Goal: Task Accomplishment & Management: Complete application form

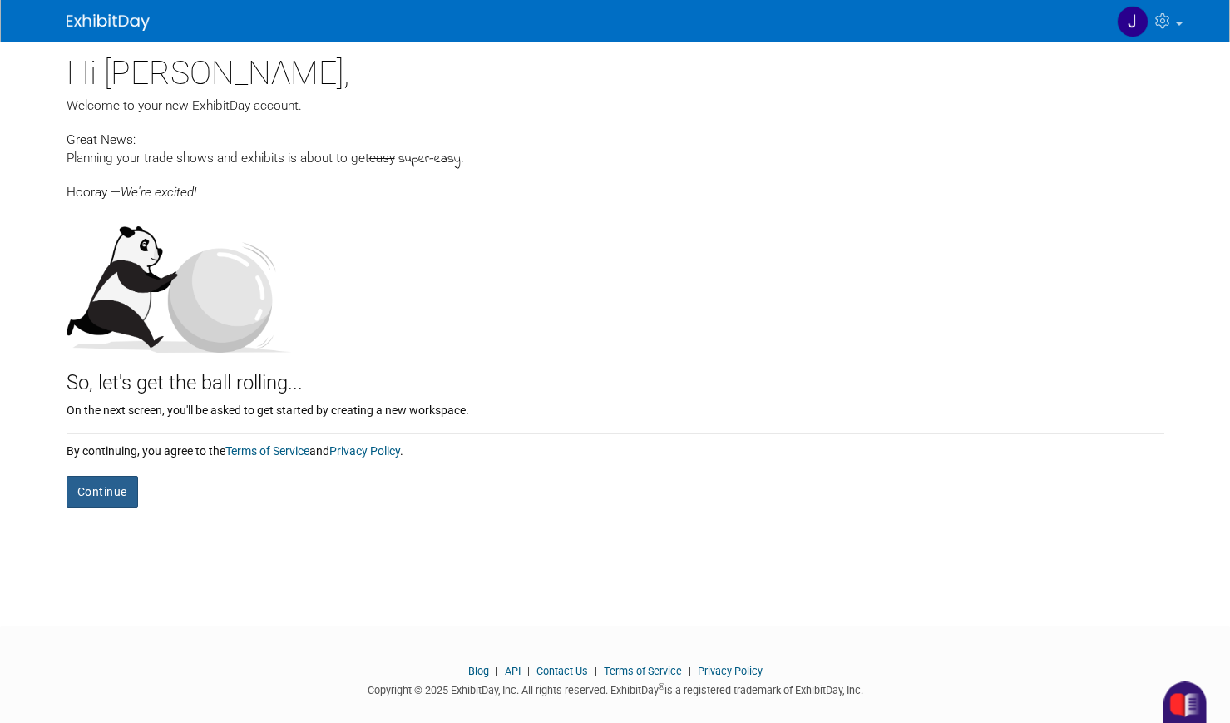
click at [101, 478] on button "Continue" at bounding box center [103, 492] width 72 height 32
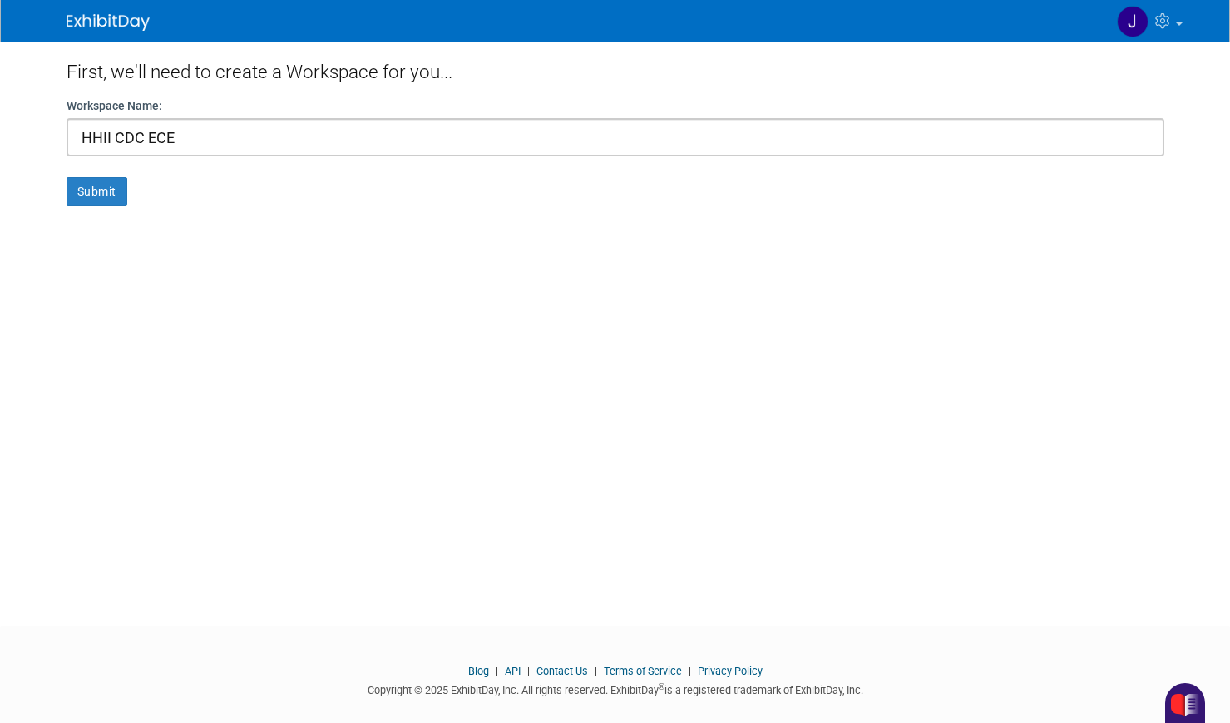
click at [111, 206] on div "First, we'll need to create a Workspace for you... Workspace Name: HHII CDC ECE…" at bounding box center [615, 319] width 1123 height 555
click at [105, 196] on button "Submit" at bounding box center [97, 191] width 61 height 28
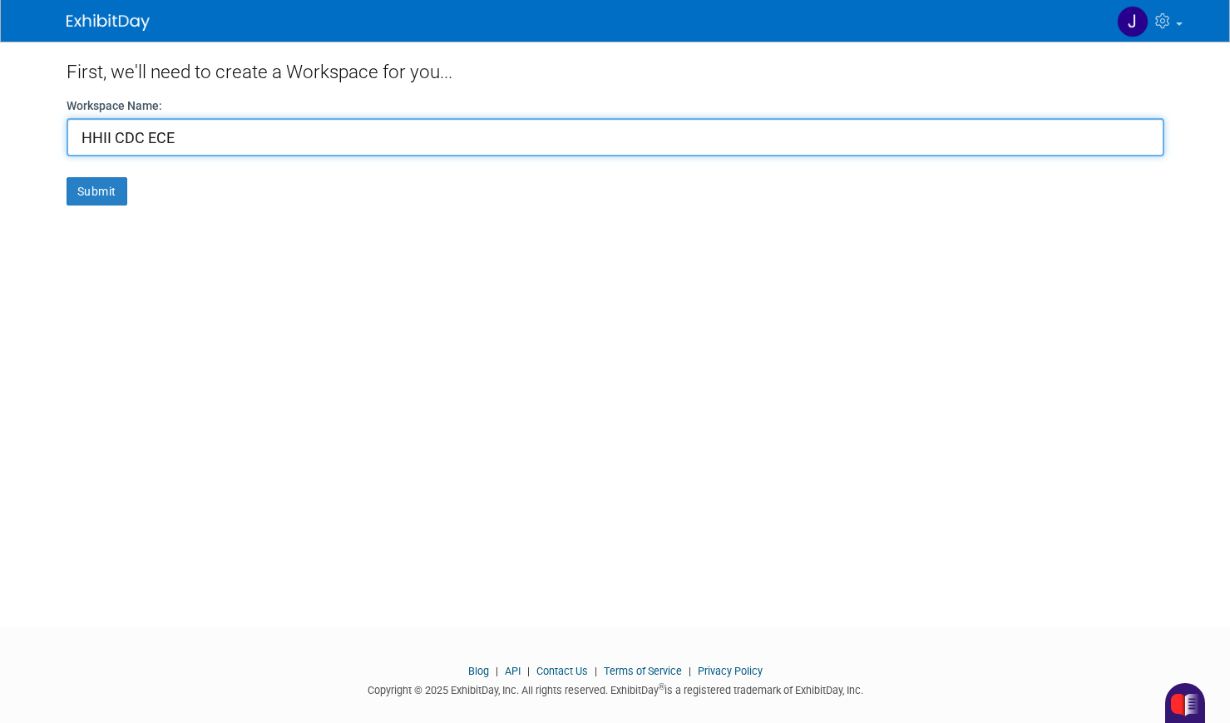
click at [169, 135] on input "HHII CDC ECE" at bounding box center [616, 137] width 1098 height 38
drag, startPoint x: 157, startPoint y: 130, endPoint x: 65, endPoint y: 120, distance: 92.9
click at [65, 120] on div "First, we'll need to create a Workspace for you... Workspace Name: HHII CDC ECE…" at bounding box center [615, 319] width 1123 height 555
drag, startPoint x: 173, startPoint y: 137, endPoint x: 36, endPoint y: 126, distance: 137.7
click at [36, 126] on body "My Account My Profile & Preferences Contact us Sign out" at bounding box center [615, 361] width 1230 height 723
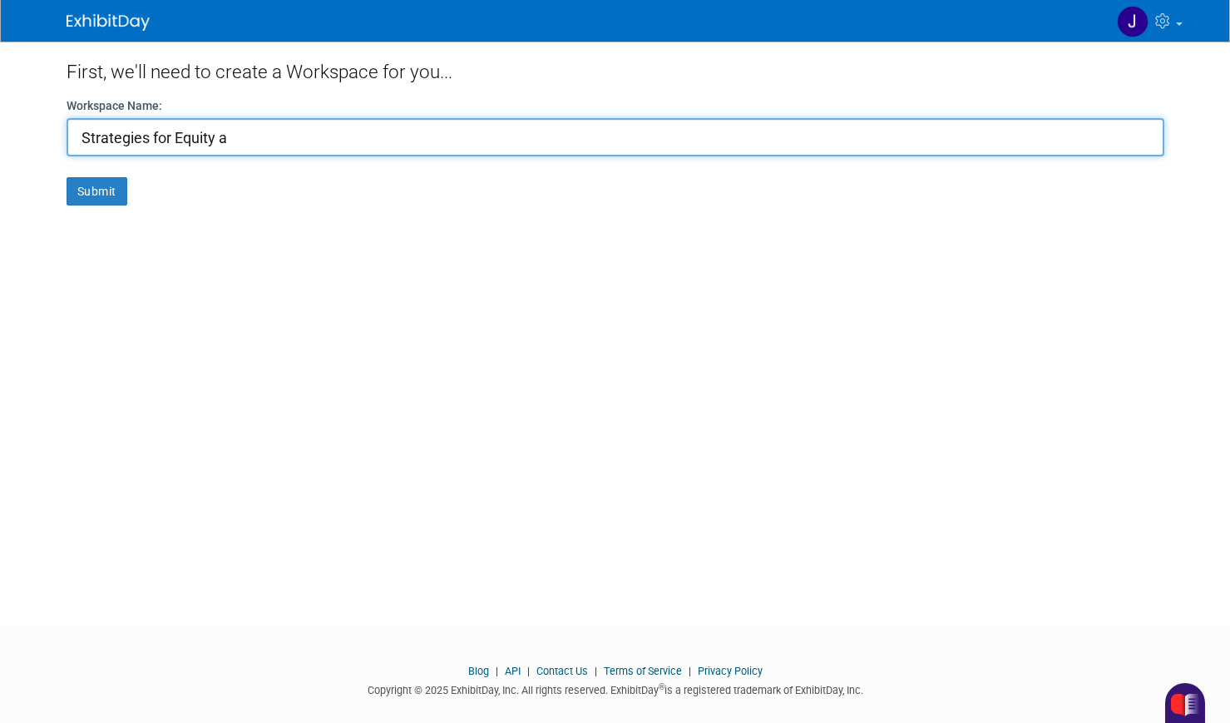
click at [67, 177] on button "Submit" at bounding box center [97, 191] width 61 height 28
drag, startPoint x: 85, startPoint y: 136, endPoint x: 71, endPoint y: 136, distance: 14.1
click at [71, 136] on input "eEquity a" at bounding box center [616, 137] width 1098 height 38
type input "e"
click at [160, 141] on input "Educational Equity" at bounding box center [616, 137] width 1098 height 38
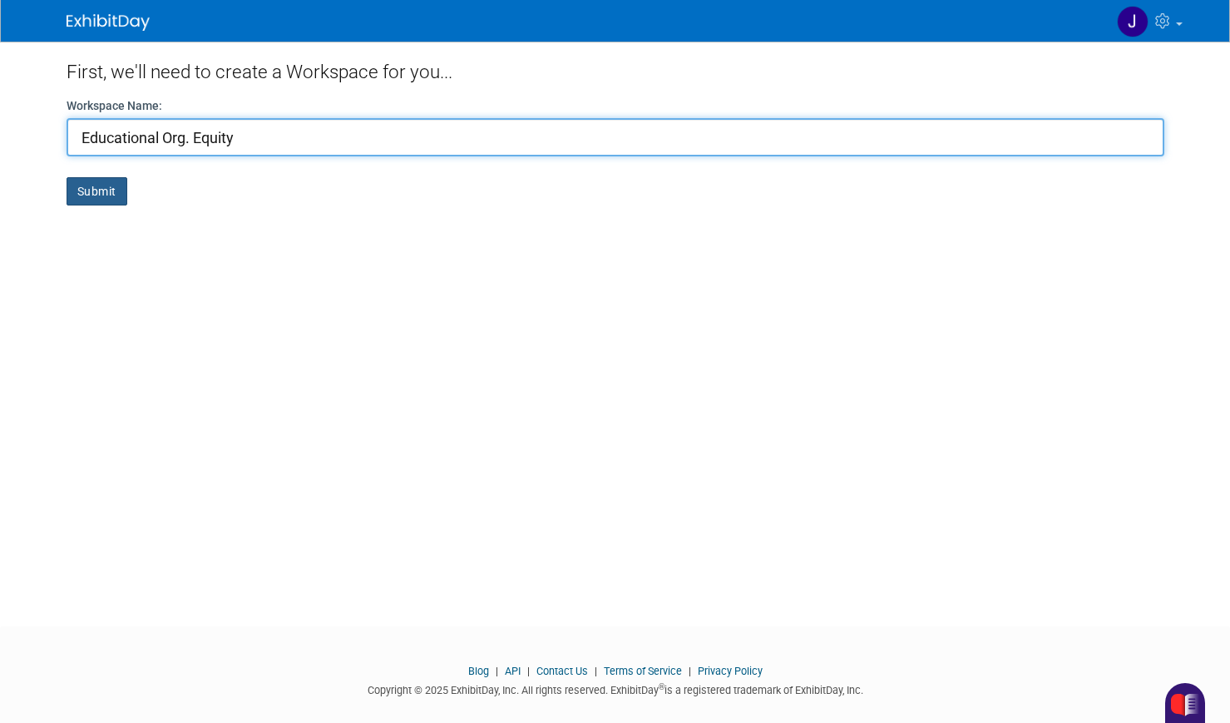
type input "Educational Org. Equity"
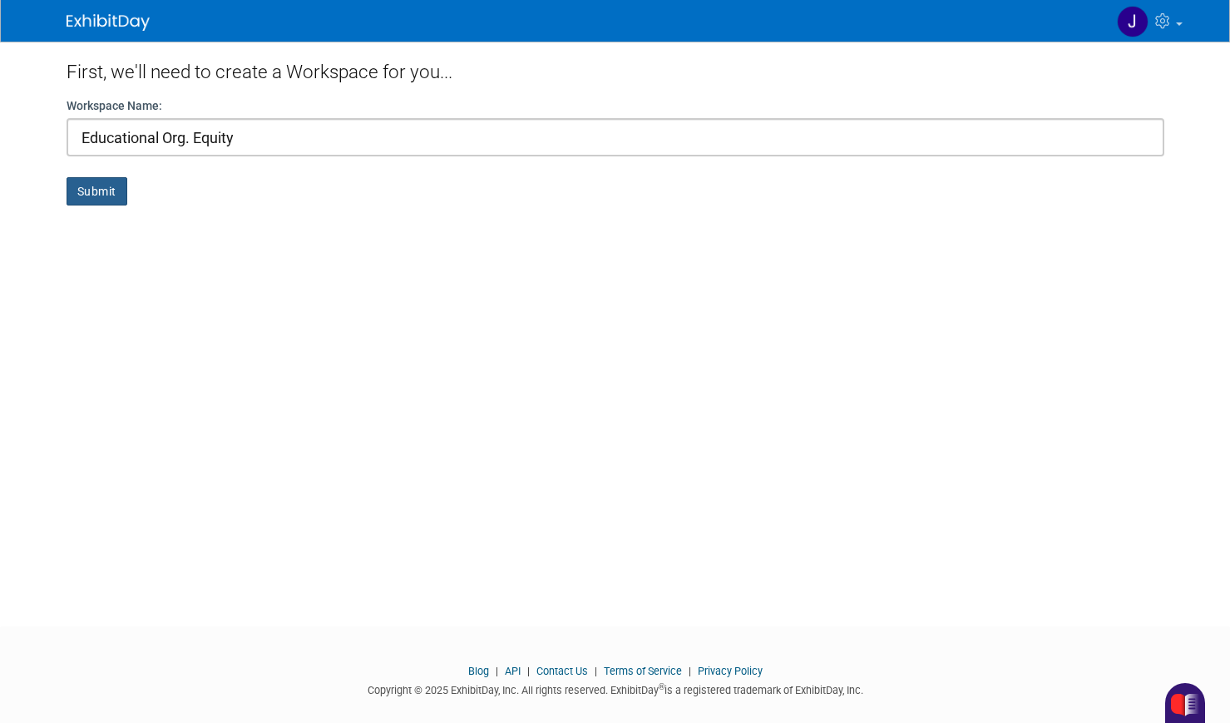
click at [120, 191] on button "Submit" at bounding box center [97, 191] width 61 height 28
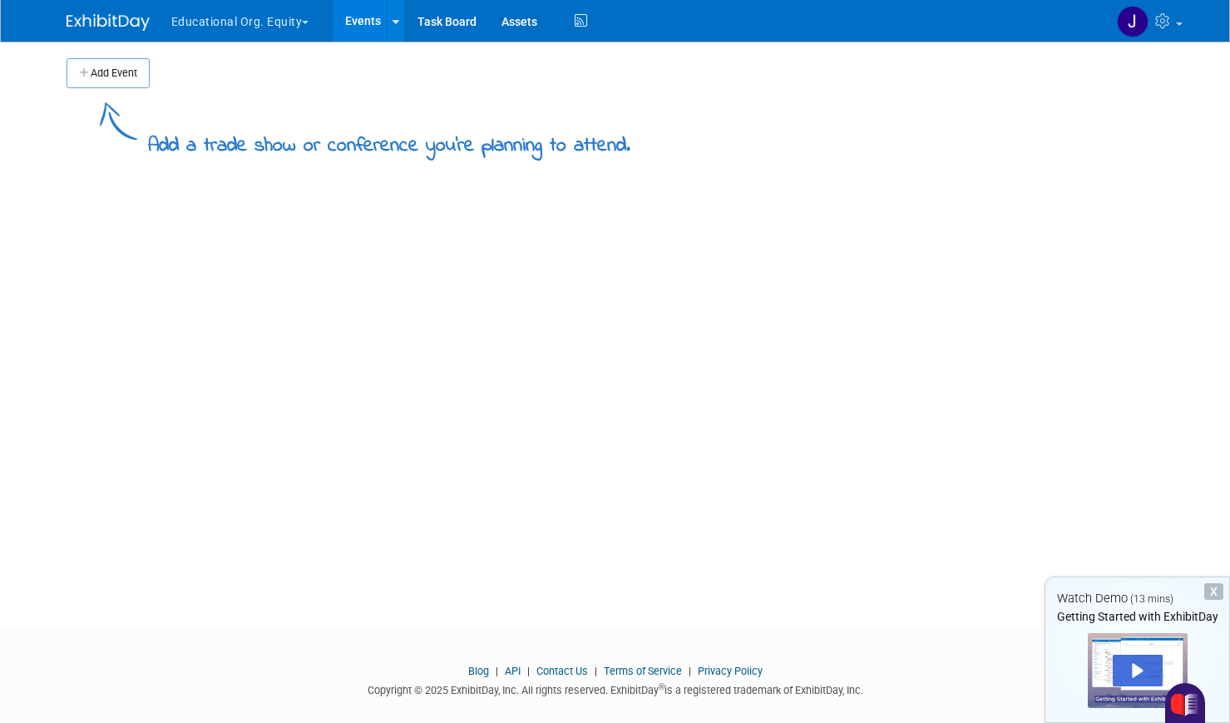
click at [101, 73] on button "Add Event" at bounding box center [108, 73] width 83 height 30
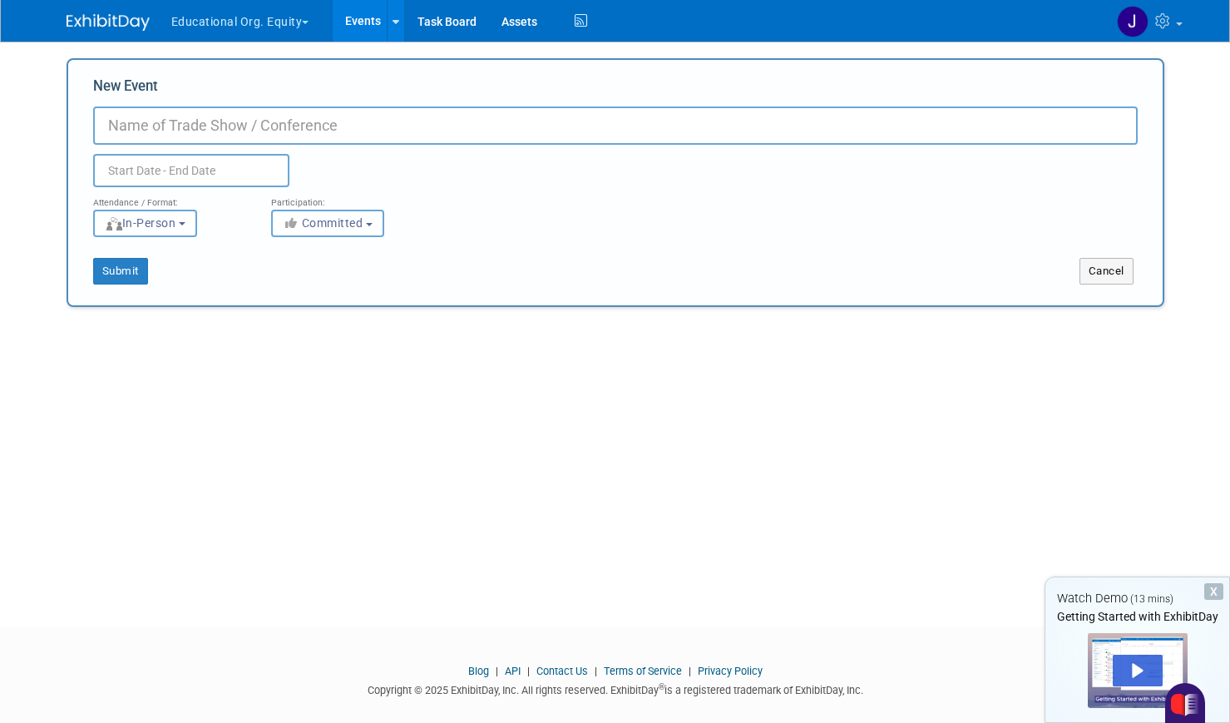
click at [194, 366] on div "Add Event Add a trade show or conference you're planning to attend. New Event D…" at bounding box center [615, 319] width 1123 height 555
click at [132, 267] on button "Submit" at bounding box center [120, 271] width 55 height 27
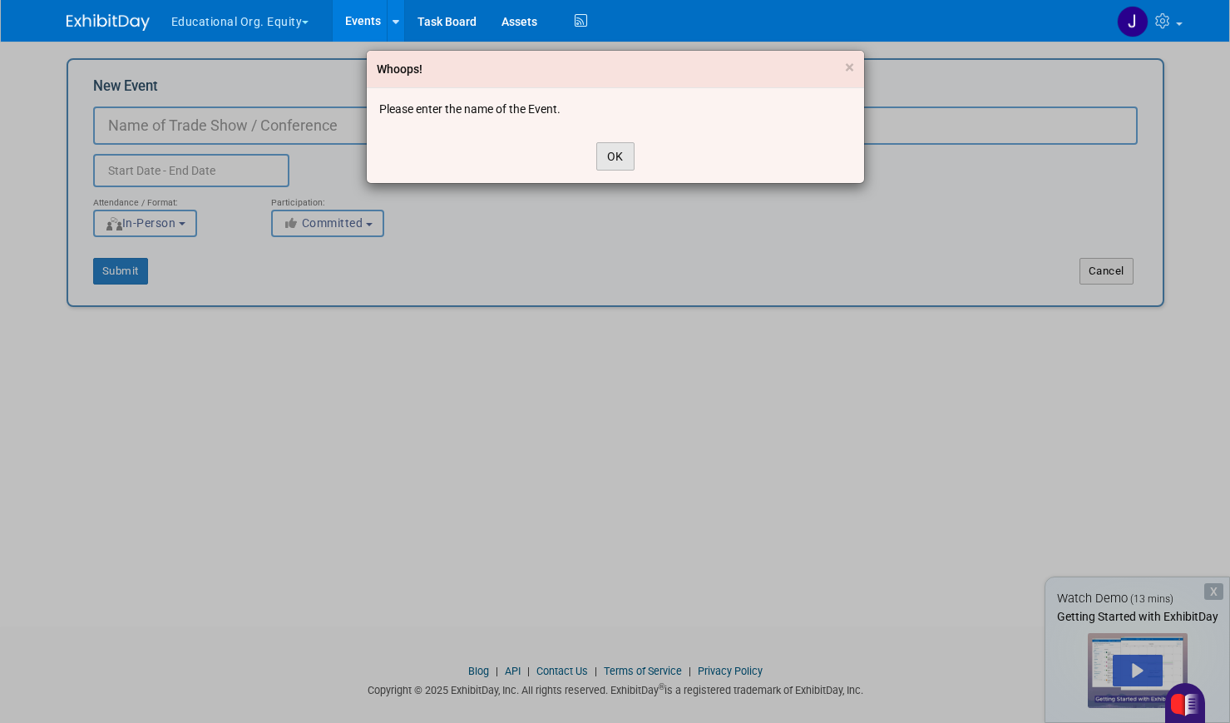
click at [616, 155] on button "OK" at bounding box center [615, 156] width 38 height 28
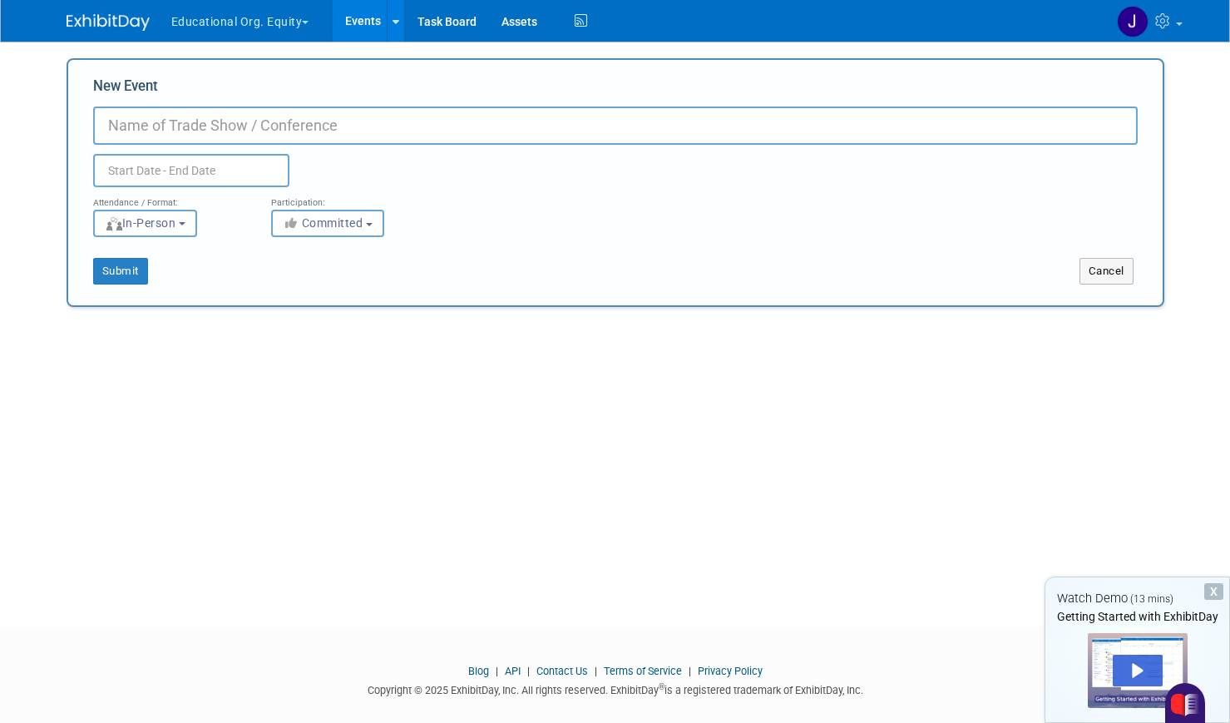
click at [1218, 591] on div "X" at bounding box center [1213, 591] width 19 height 17
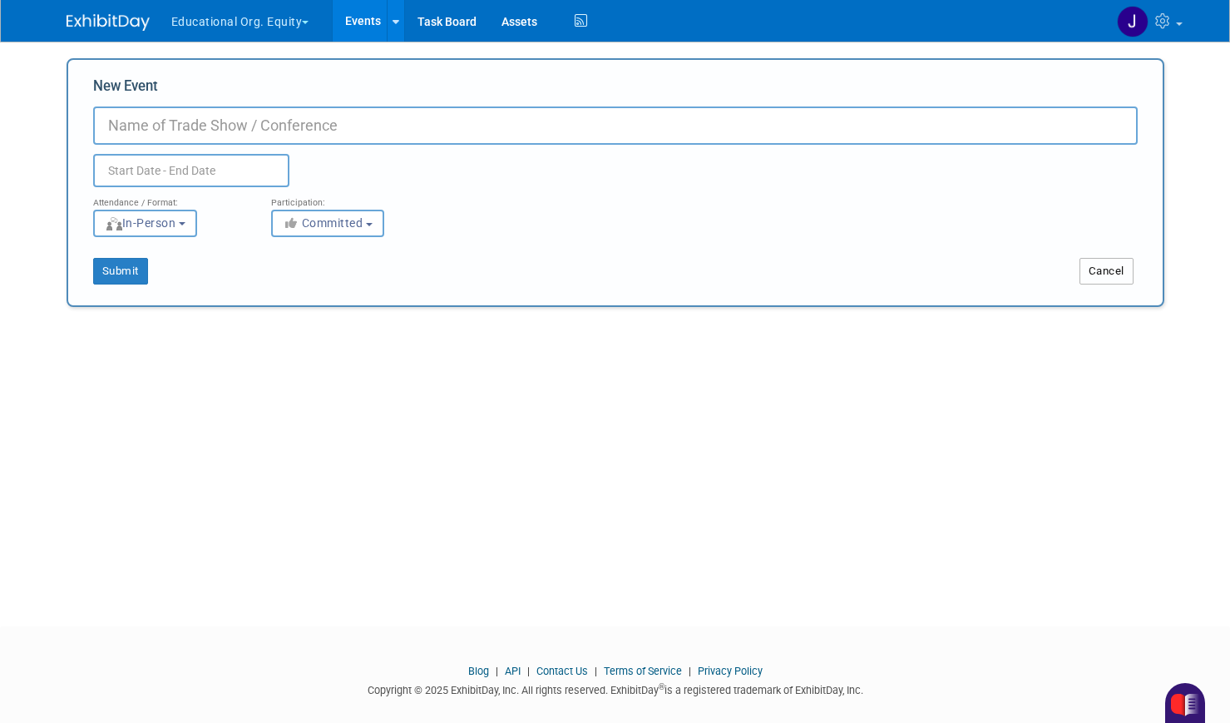
click at [1119, 274] on button "Cancel" at bounding box center [1107, 271] width 54 height 27
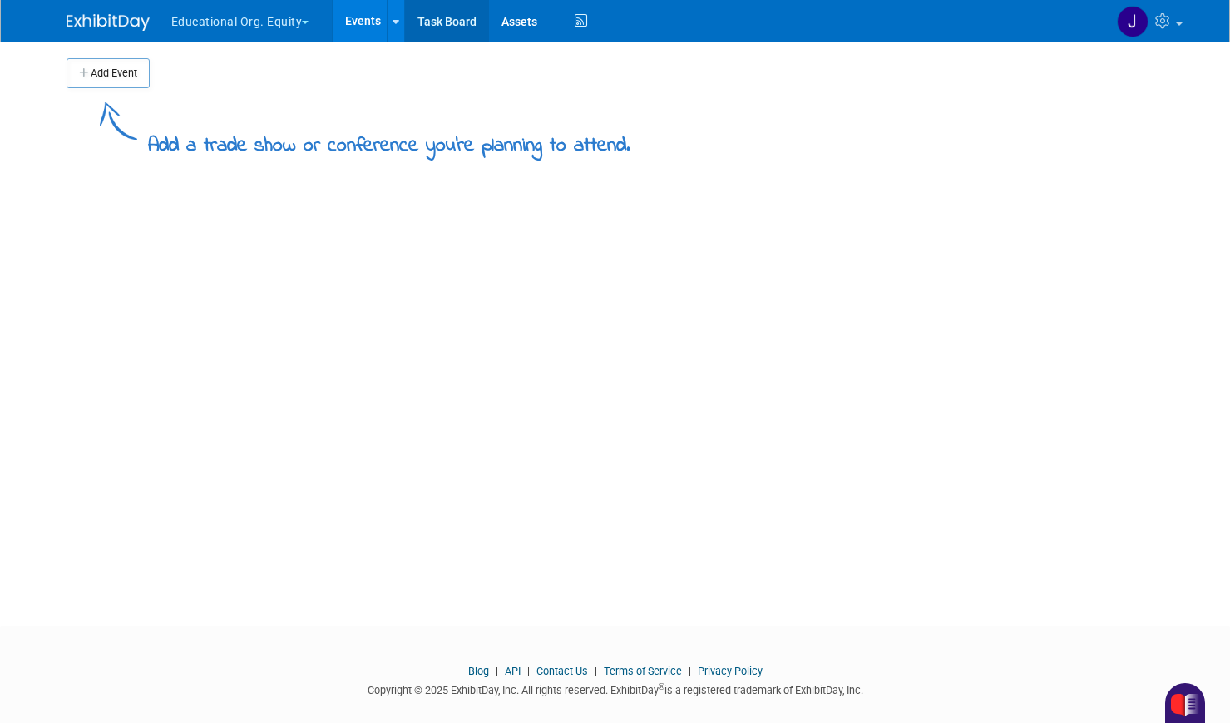
click at [426, 21] on link "Task Board" at bounding box center [447, 21] width 84 height 42
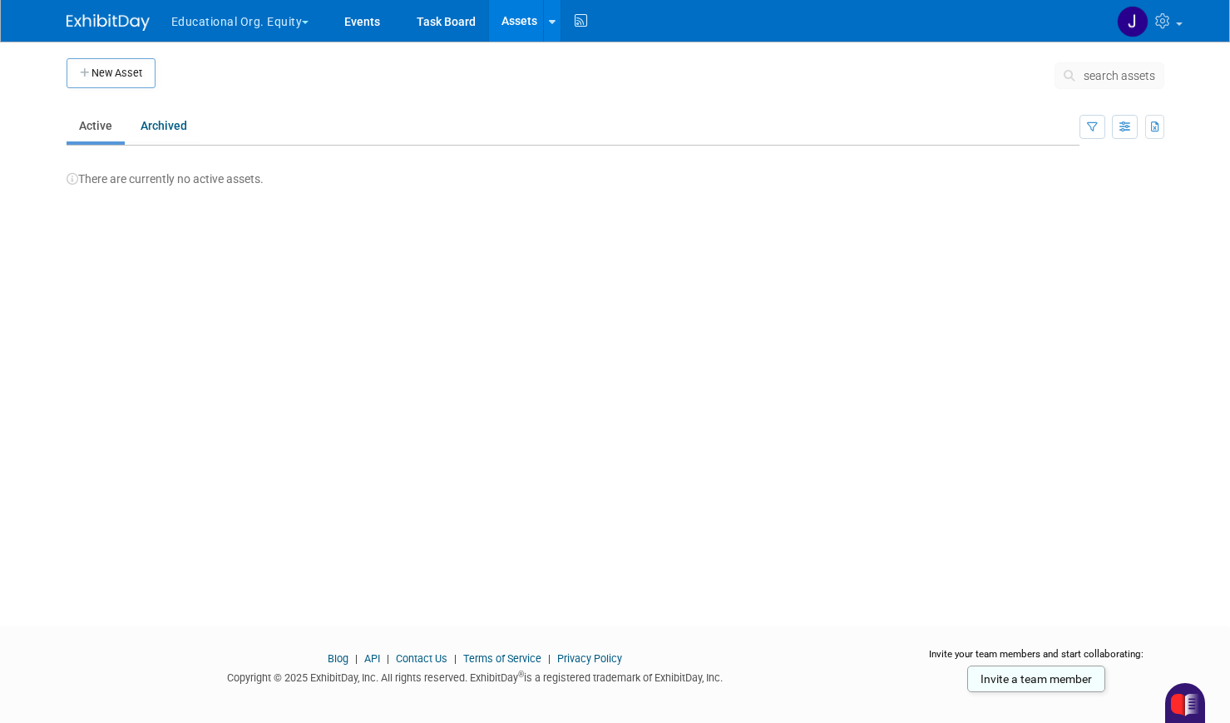
click at [311, 19] on button "Educational Org. Equity" at bounding box center [250, 18] width 161 height 37
